Goal: Information Seeking & Learning: Learn about a topic

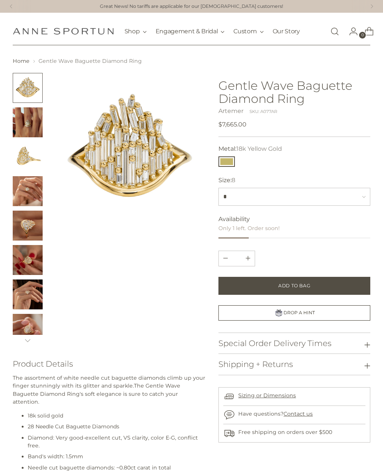
click at [25, 225] on img "Change image to image 5" at bounding box center [28, 226] width 30 height 30
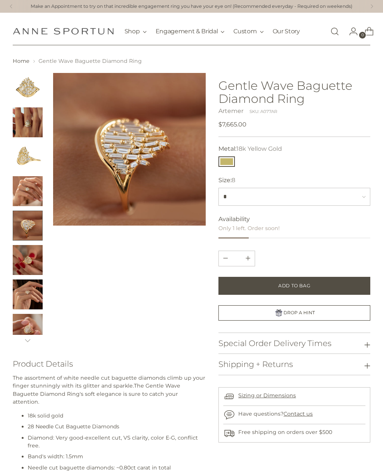
scroll to position [40, 0]
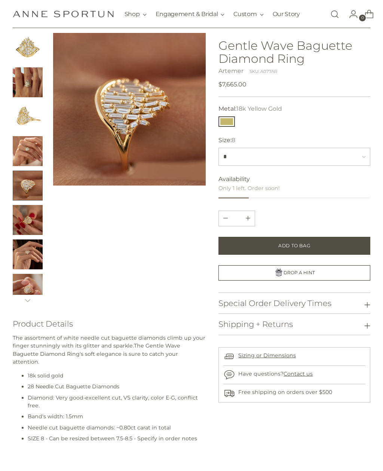
click at [27, 55] on img "Change image to image 1" at bounding box center [28, 48] width 30 height 30
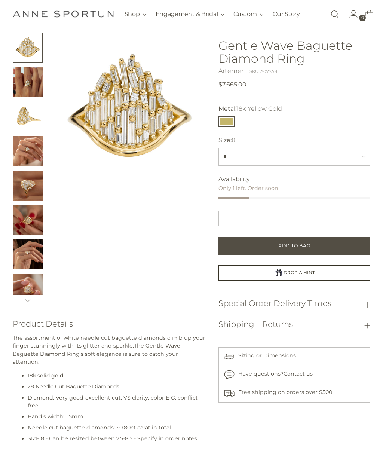
click at [22, 89] on img "Change image to image 2" at bounding box center [28, 82] width 30 height 30
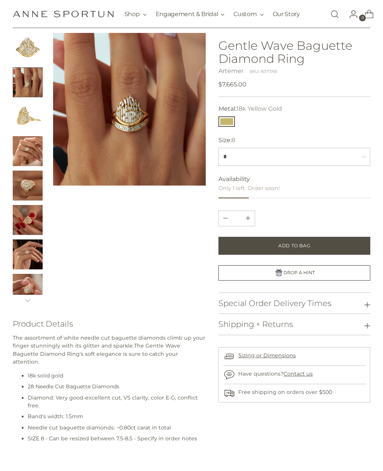
click at [25, 116] on img "Change image to image 3" at bounding box center [28, 117] width 30 height 30
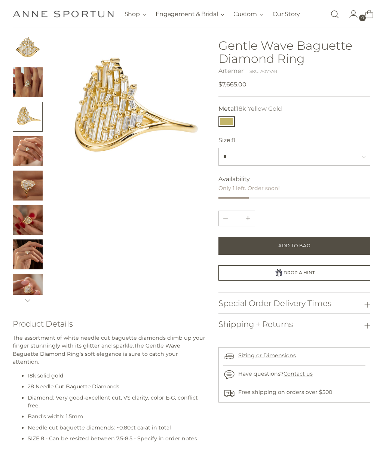
click at [23, 75] on img "Change image to image 2" at bounding box center [28, 82] width 30 height 30
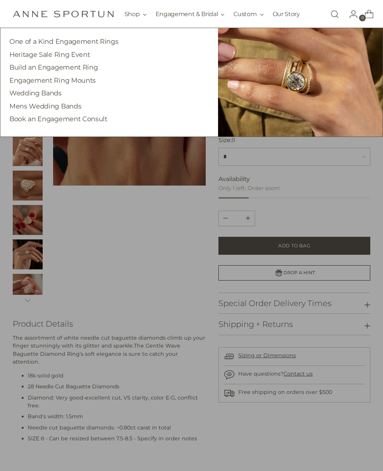
click at [20, 45] on link "One of a Kind Engagement Rings" at bounding box center [63, 41] width 109 height 8
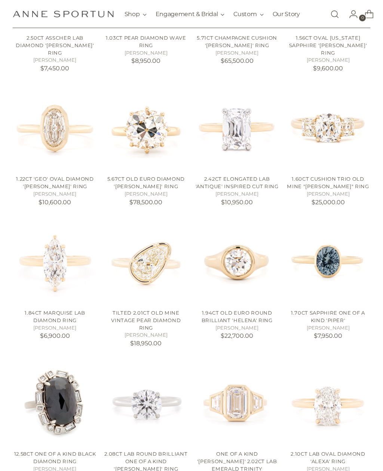
scroll to position [370, 0]
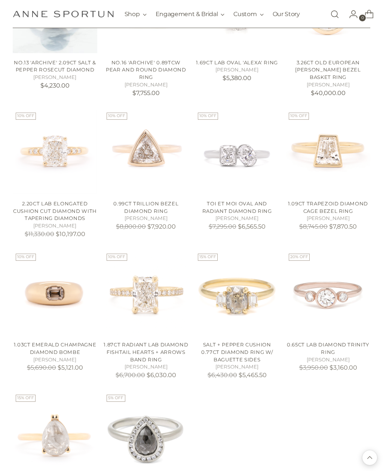
scroll to position [950, 0]
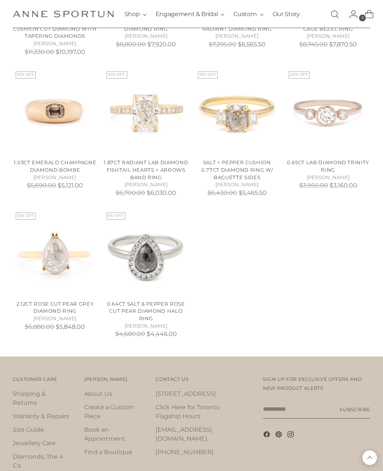
scroll to position [1085, 0]
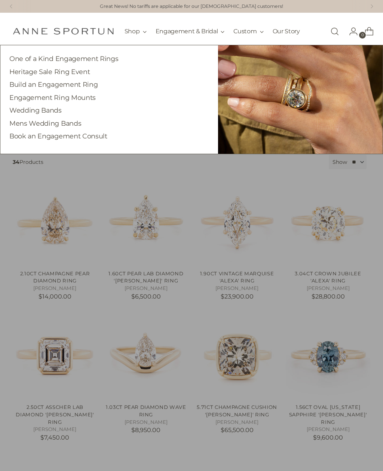
click at [21, 71] on link "Heritage Sale Ring Event" at bounding box center [49, 72] width 80 height 8
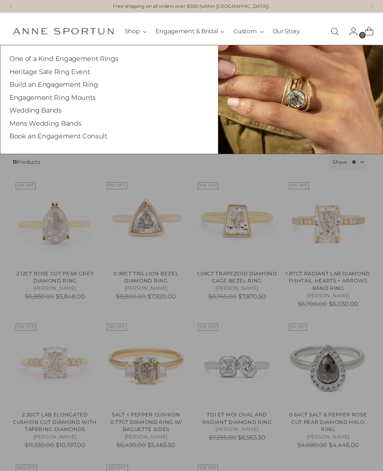
click at [20, 97] on link "Engagement Ring Mounts" at bounding box center [52, 98] width 86 height 8
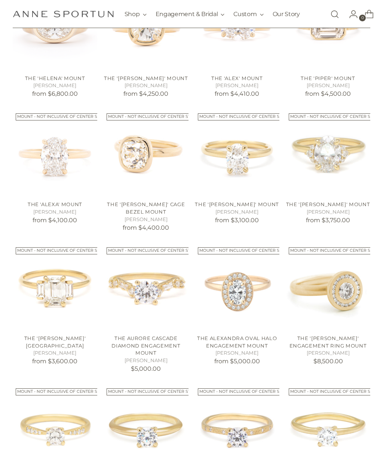
scroll to position [281, 0]
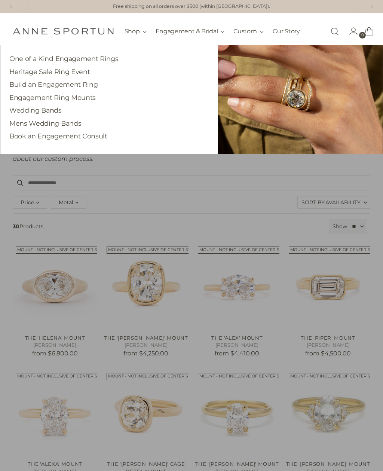
click at [12, 86] on link "Build an Engagement Ring" at bounding box center [53, 84] width 88 height 8
